Goal: Contribute content

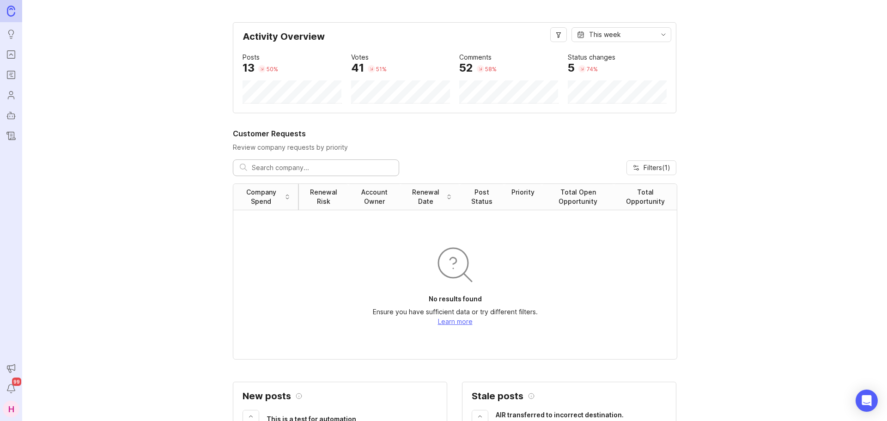
click at [16, 57] on icon "Portal" at bounding box center [11, 54] width 10 height 11
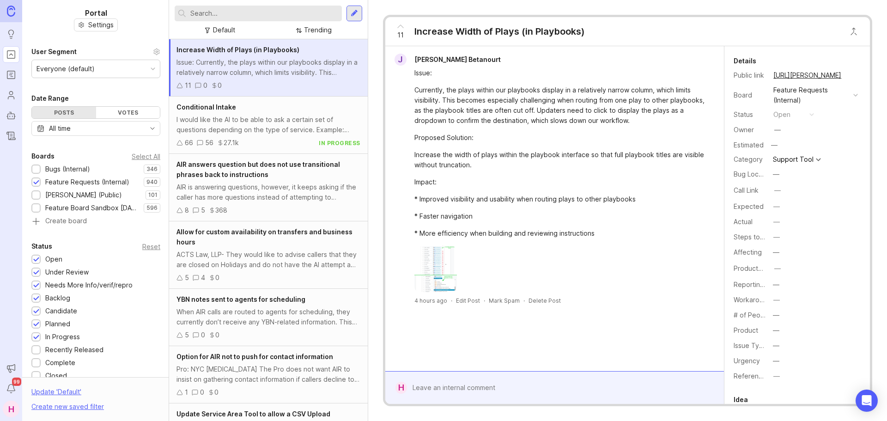
click at [243, 19] on div at bounding box center [258, 14] width 167 height 16
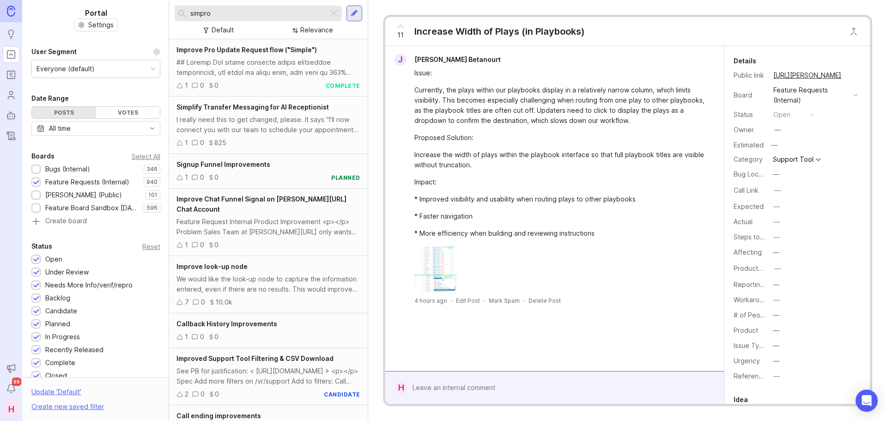
type input "simpro"
click at [352, 15] on div at bounding box center [354, 13] width 7 height 8
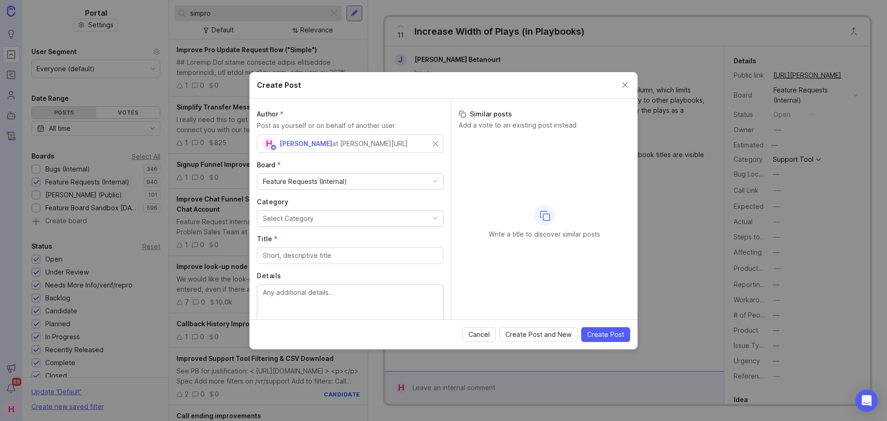
click at [309, 225] on button "Select Category" at bounding box center [350, 218] width 187 height 17
click at [315, 209] on div "Category Select Category Virtual Receptionists Chat Scheduler Training & Talent…" at bounding box center [350, 212] width 187 height 30
click at [319, 219] on button "Select Category" at bounding box center [350, 218] width 187 height 17
click at [304, 259] on input "Title *" at bounding box center [350, 255] width 175 height 10
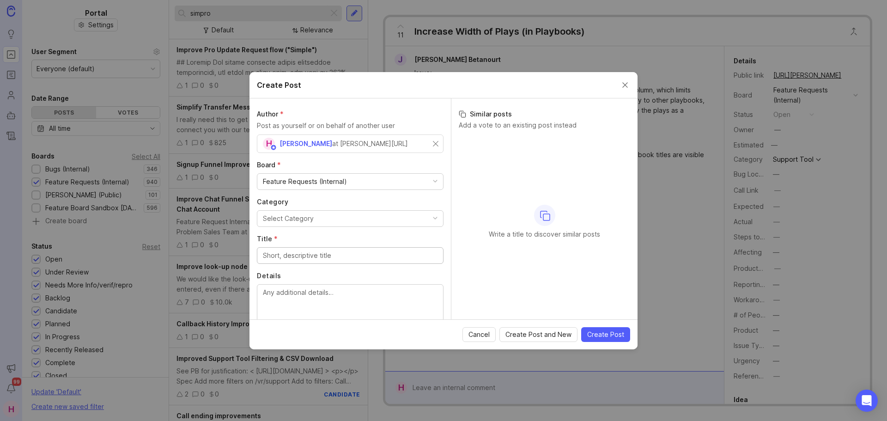
click at [295, 249] on div at bounding box center [350, 255] width 187 height 17
paste input "Simpro"
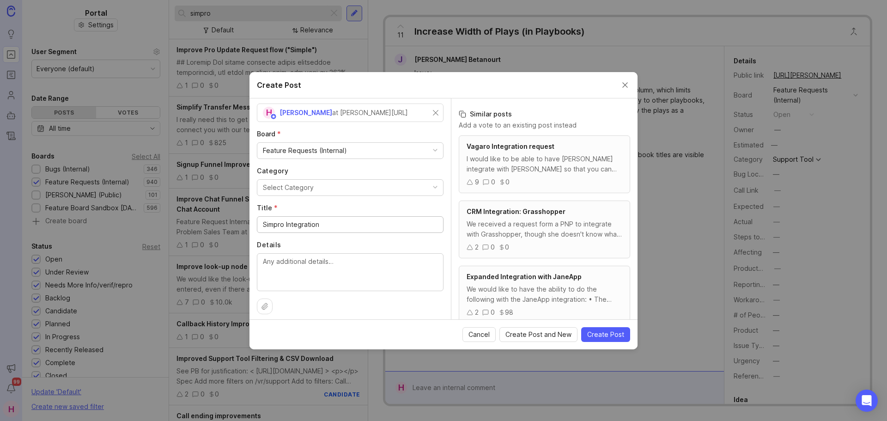
scroll to position [37, 0]
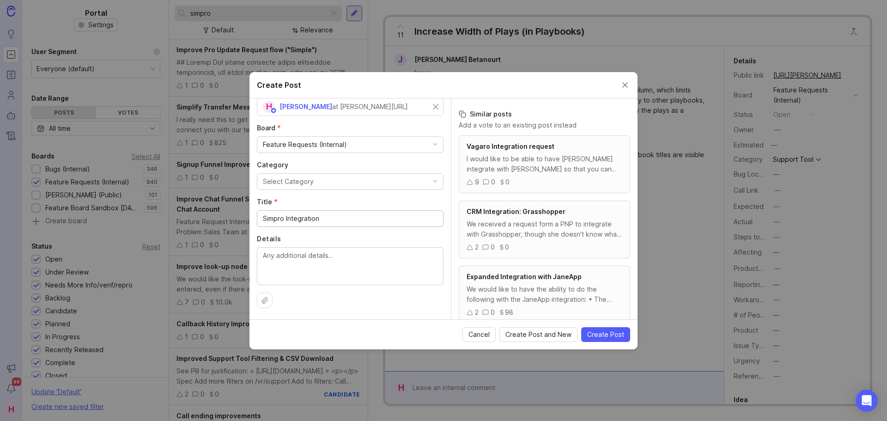
type input "Simpro Integration"
click at [299, 254] on textarea "Details" at bounding box center [350, 265] width 175 height 30
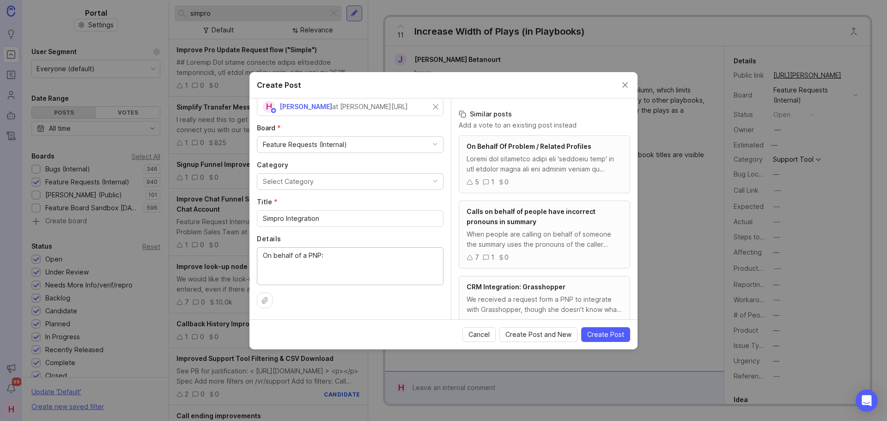
paste textarea "[PERSON_NAME]"
paste textarea "Fully integrate as a crm. Create leads. Follow up on quotes and invoices etc"
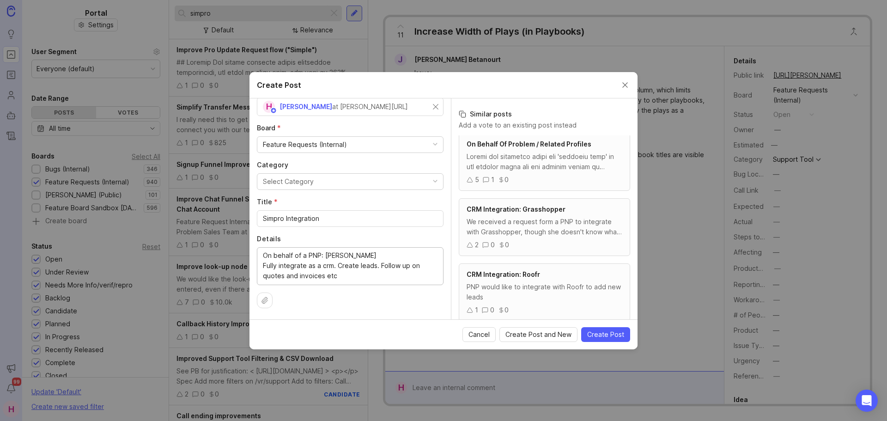
scroll to position [3, 0]
type textarea "On behalf of a PNP: [PERSON_NAME] Fully integrate as a crm. Create leads. Follo…"
click at [611, 335] on span "Create Post" at bounding box center [605, 334] width 37 height 9
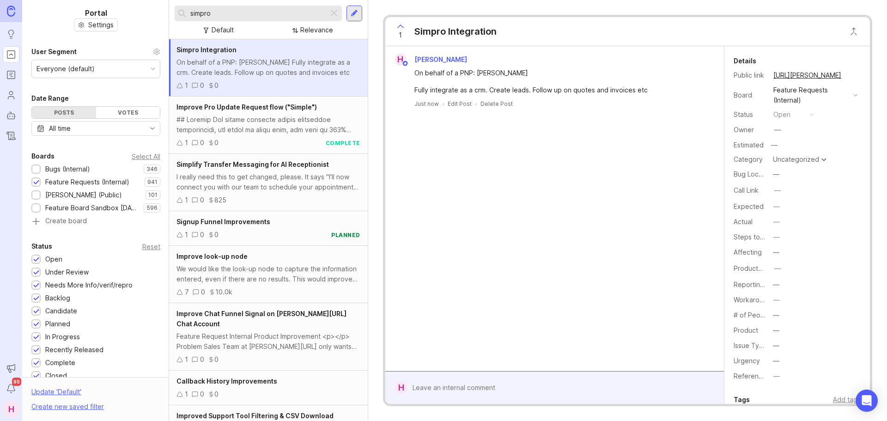
click at [336, 10] on div at bounding box center [333, 13] width 11 height 12
